Goal: Use online tool/utility

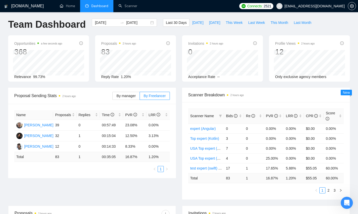
scroll to position [7, 0]
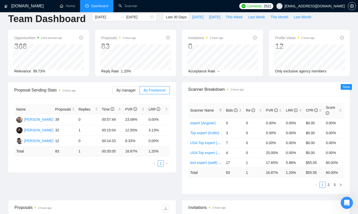
click at [162, 182] on div "Proposal Sending Stats 2 hours ago By manager By Freelancer Name Proposals Repl…" at bounding box center [179, 141] width 348 height 118
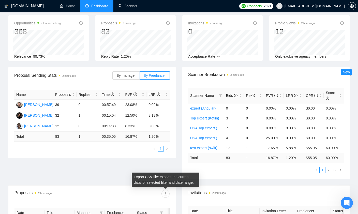
scroll to position [0, 0]
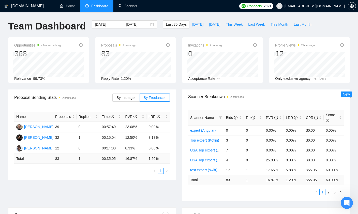
click at [127, 16] on div "GigRadar.io Home Dashboard Scanner Connects: 2521 havryliak.denys@gmail.com Tea…" at bounding box center [179, 204] width 358 height 409
click at [127, 8] on link "Scanner" at bounding box center [128, 6] width 19 height 4
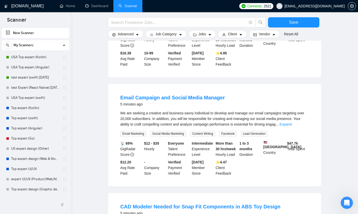
scroll to position [121, 0]
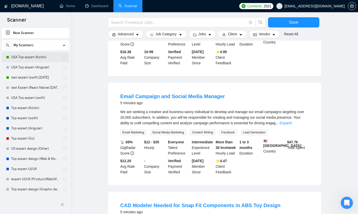
click at [35, 58] on link "USA Top expert (Kotlin)" at bounding box center [35, 57] width 48 height 10
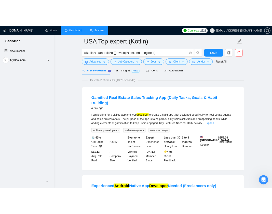
scroll to position [14, 0]
